Goal: Information Seeking & Learning: Learn about a topic

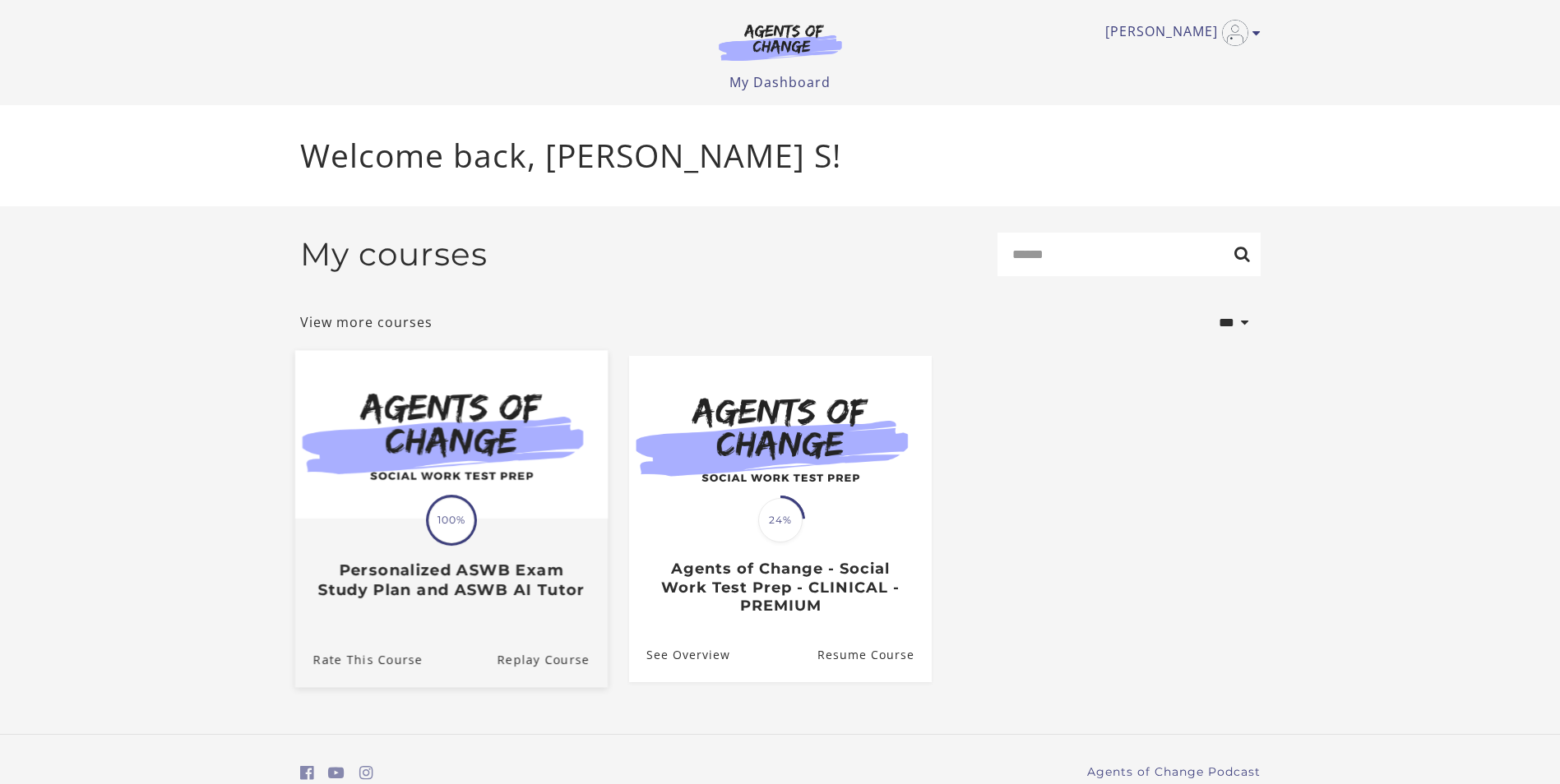
click at [532, 511] on img at bounding box center [451, 434] width 312 height 168
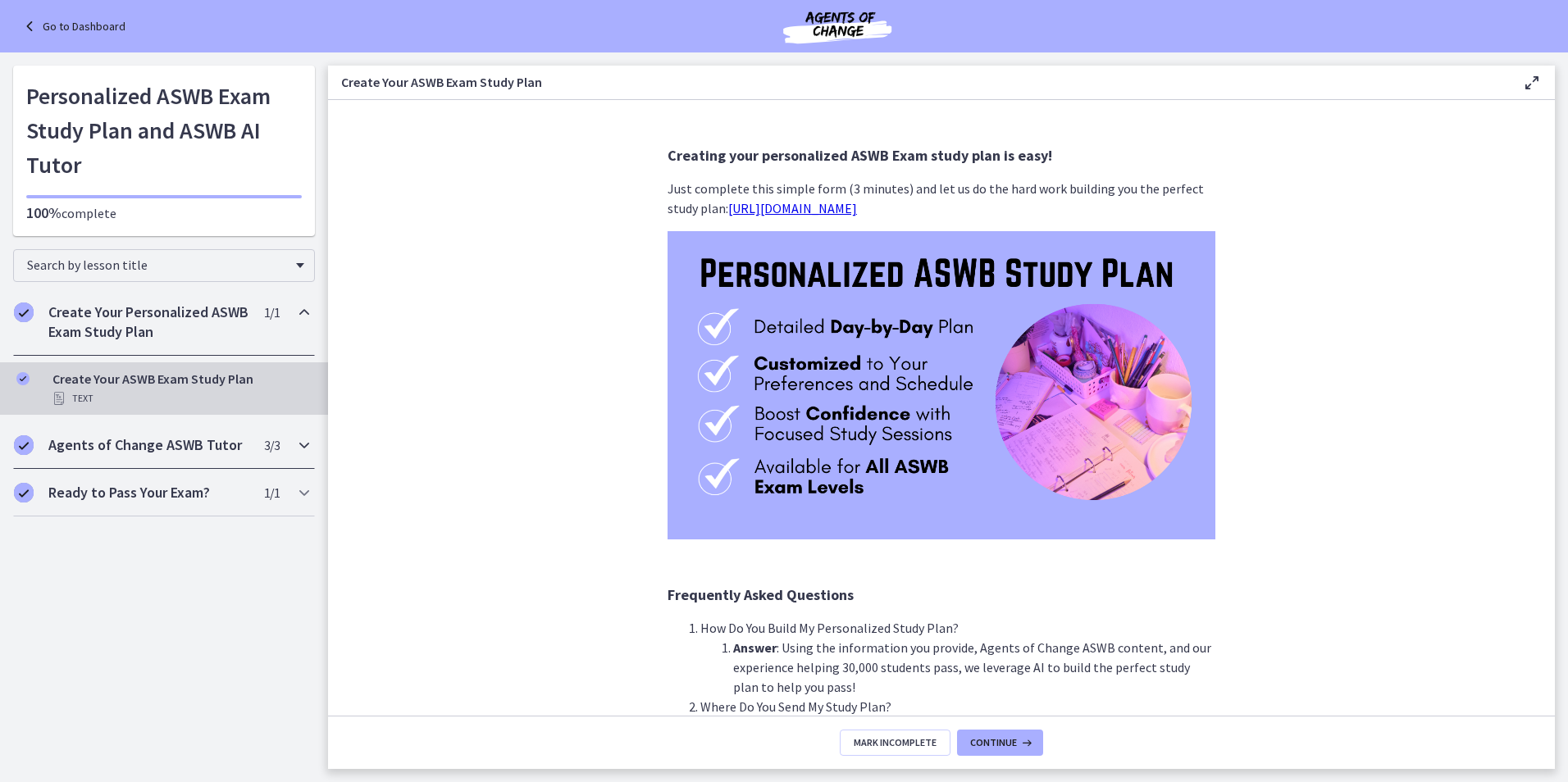
click at [124, 435] on div "Agents of Change ASWB Tutor 3 / 3 Completed" at bounding box center [164, 445] width 302 height 47
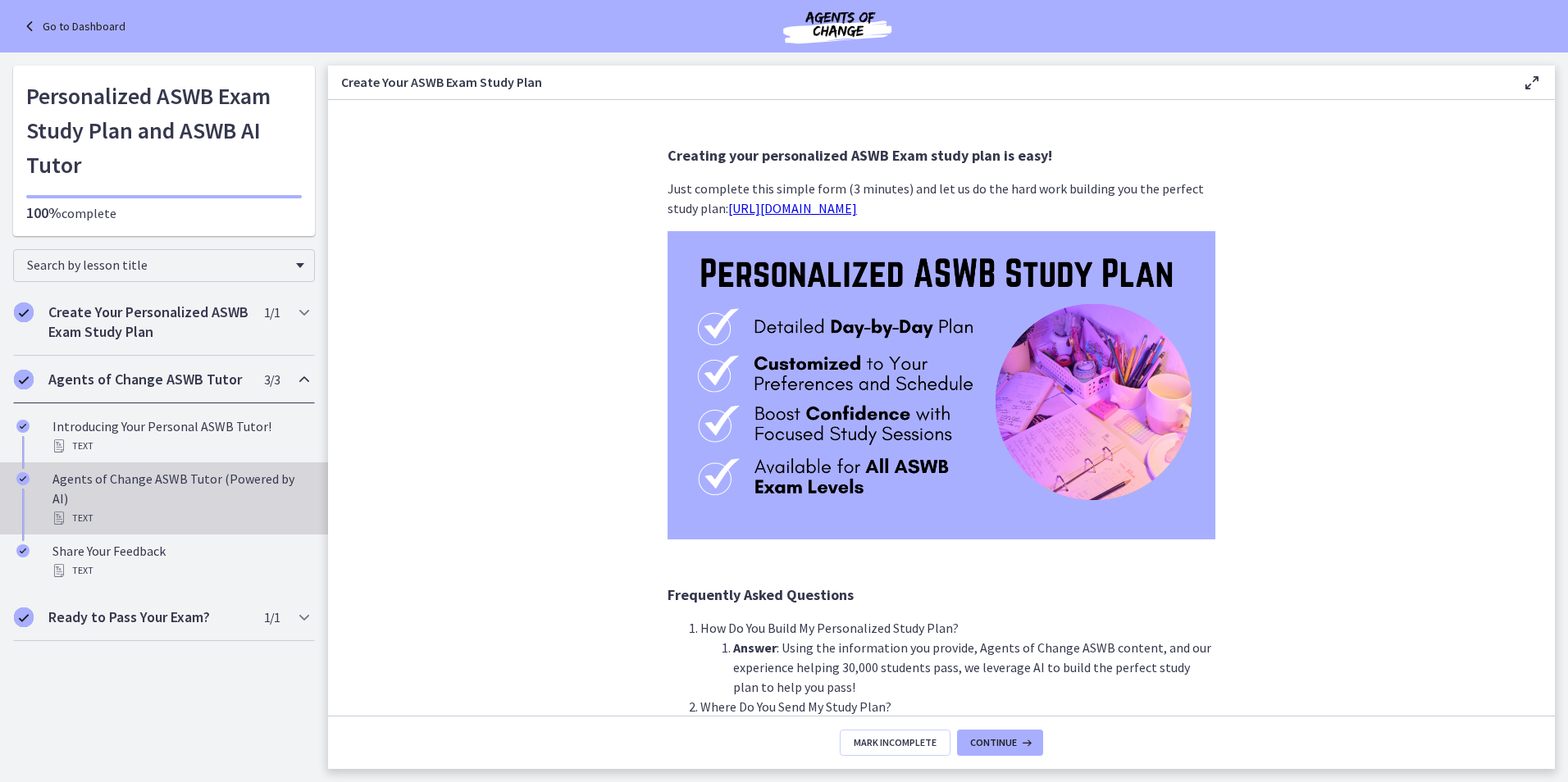
click at [149, 487] on div "Agents of Change ASWB Tutor (Powered by AI) Text" at bounding box center [180, 498] width 256 height 59
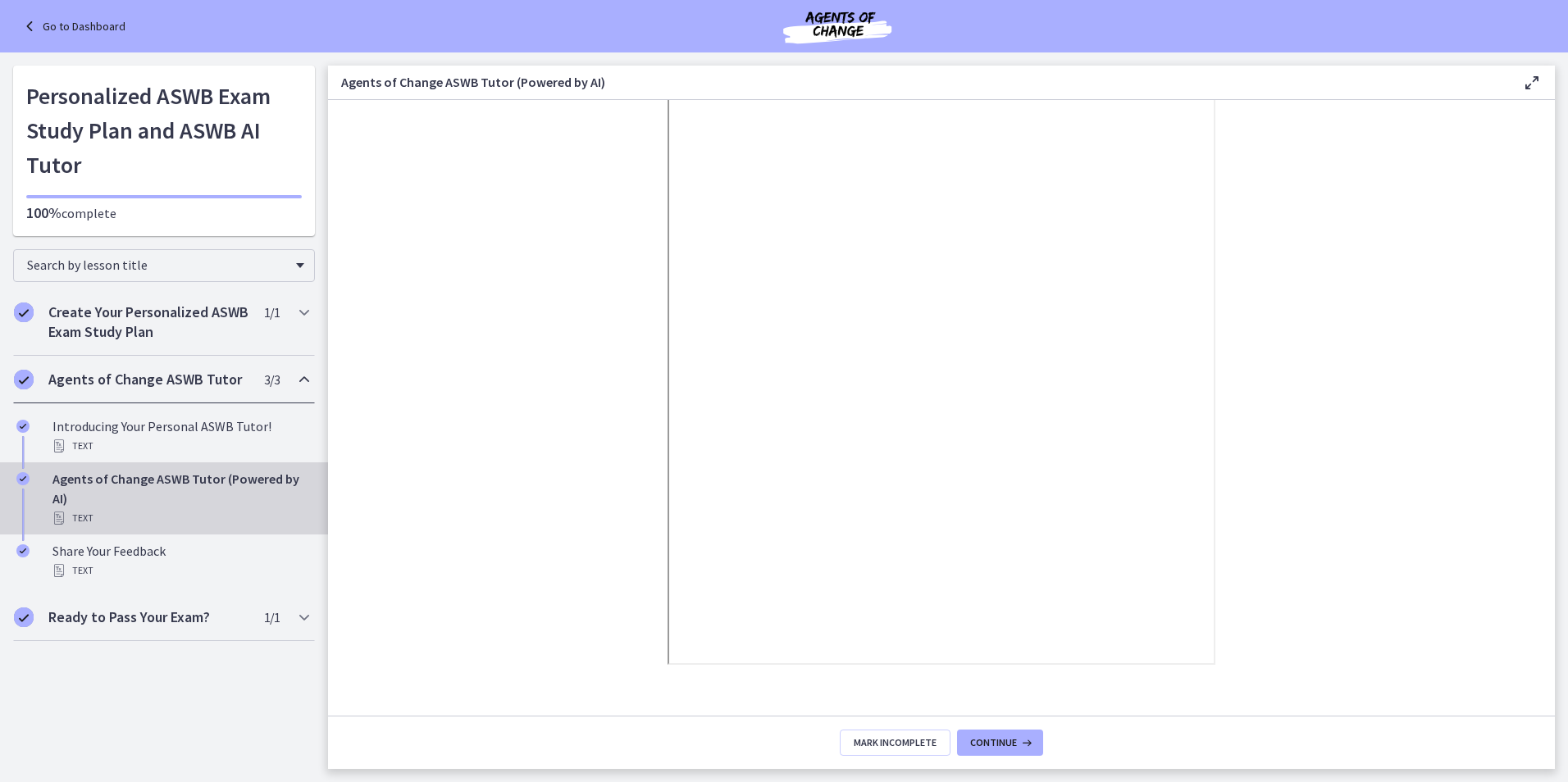
scroll to position [160, 0]
click at [1512, 309] on section "Use your ASWB tutor just like you would a real tutor, a sk it questions about c…" at bounding box center [942, 408] width 1227 height 616
